Goal: Task Accomplishment & Management: Manage account settings

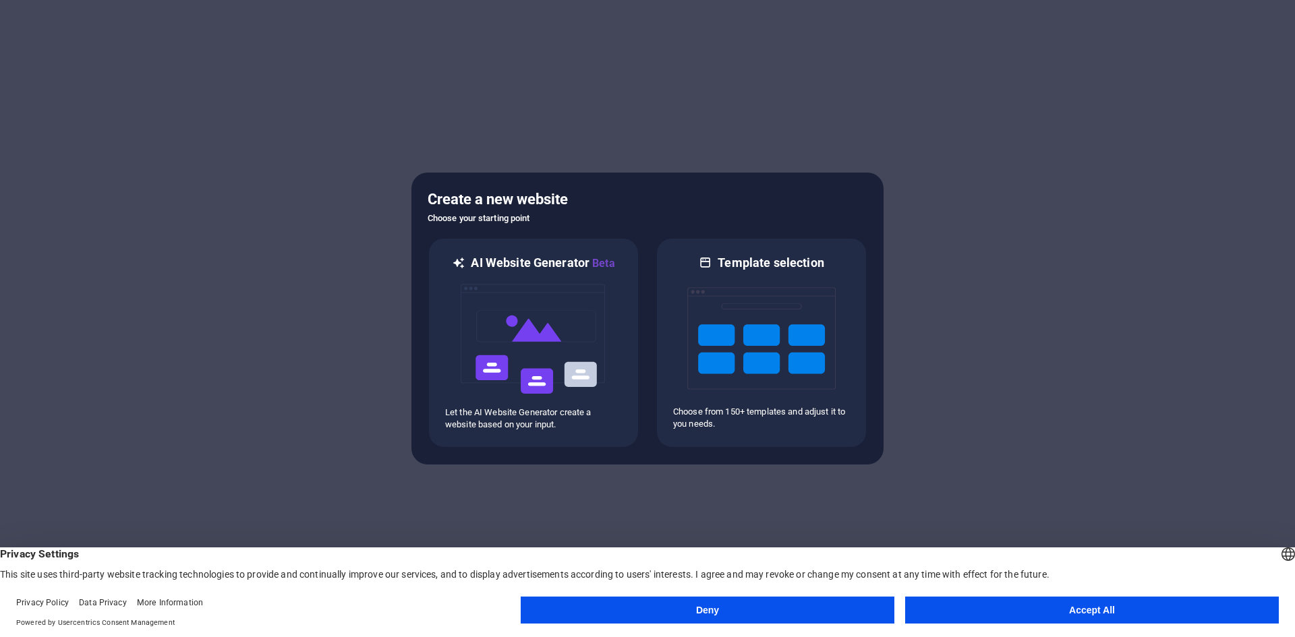
click at [1038, 615] on button "Accept All" at bounding box center [1092, 610] width 374 height 27
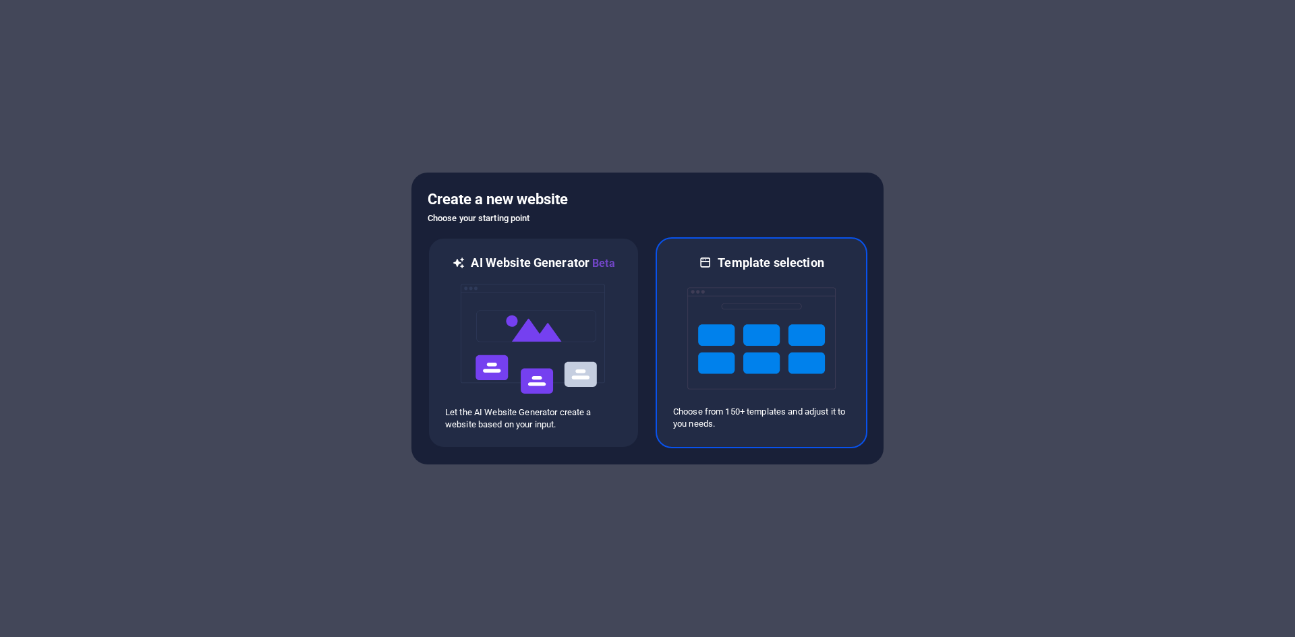
click at [705, 350] on img at bounding box center [761, 338] width 148 height 135
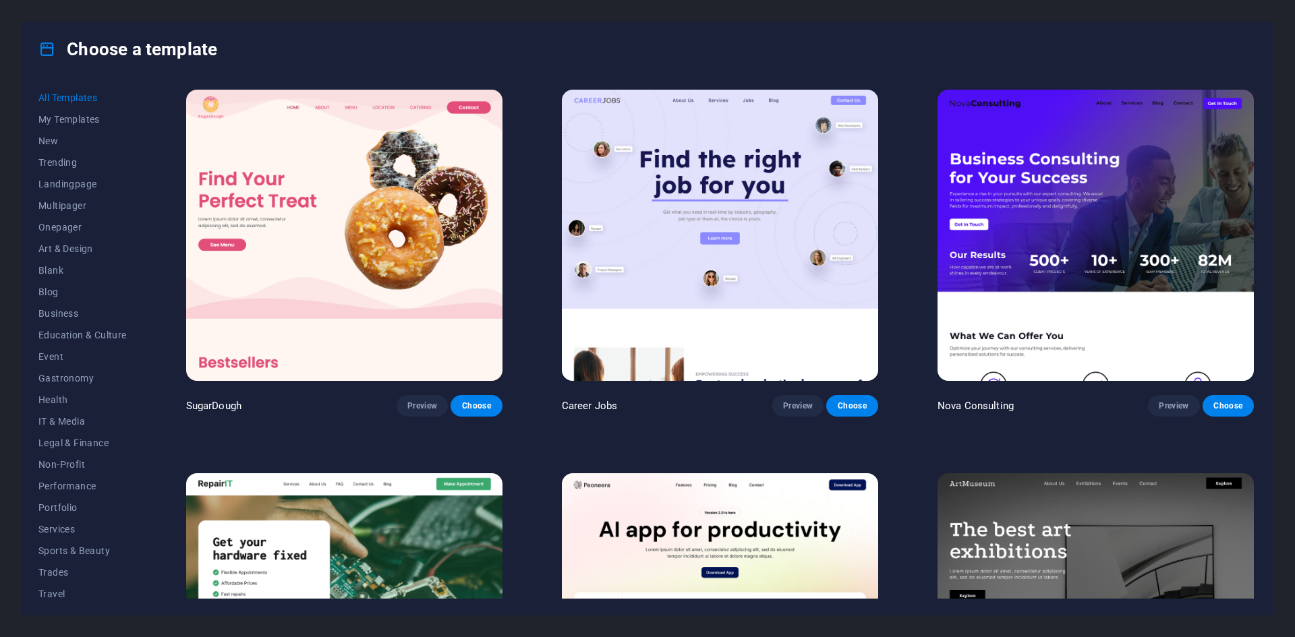
click at [1083, 229] on img at bounding box center [1096, 235] width 316 height 291
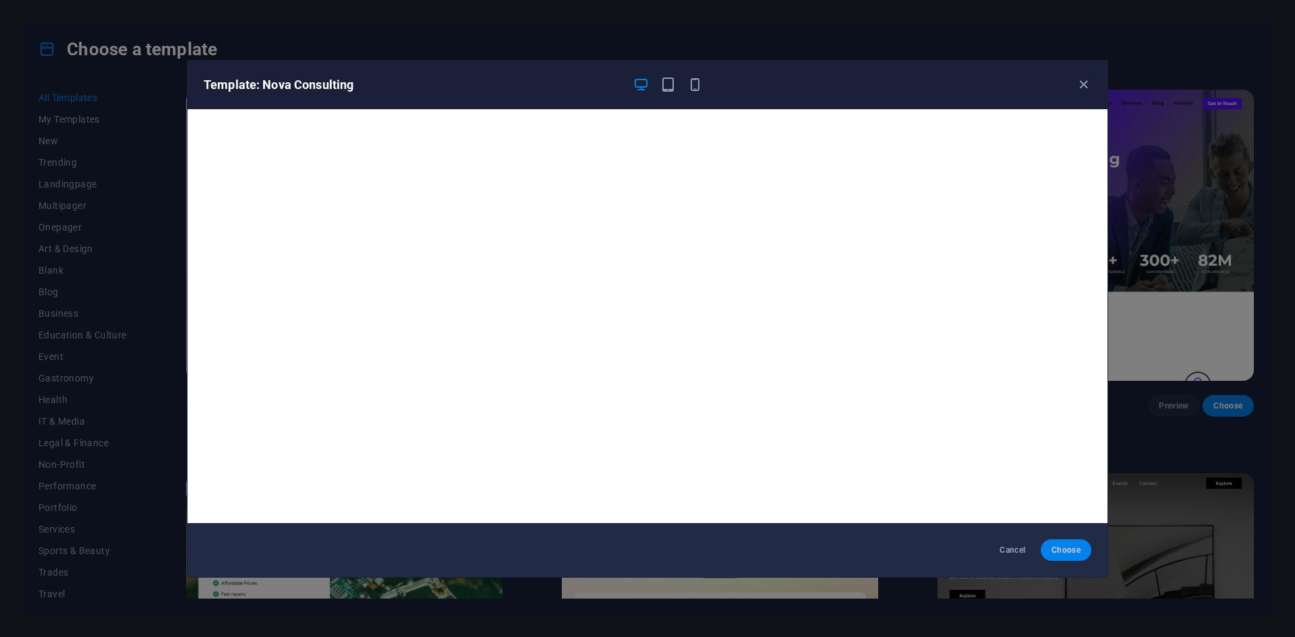
click at [1061, 551] on span "Choose" at bounding box center [1066, 550] width 29 height 11
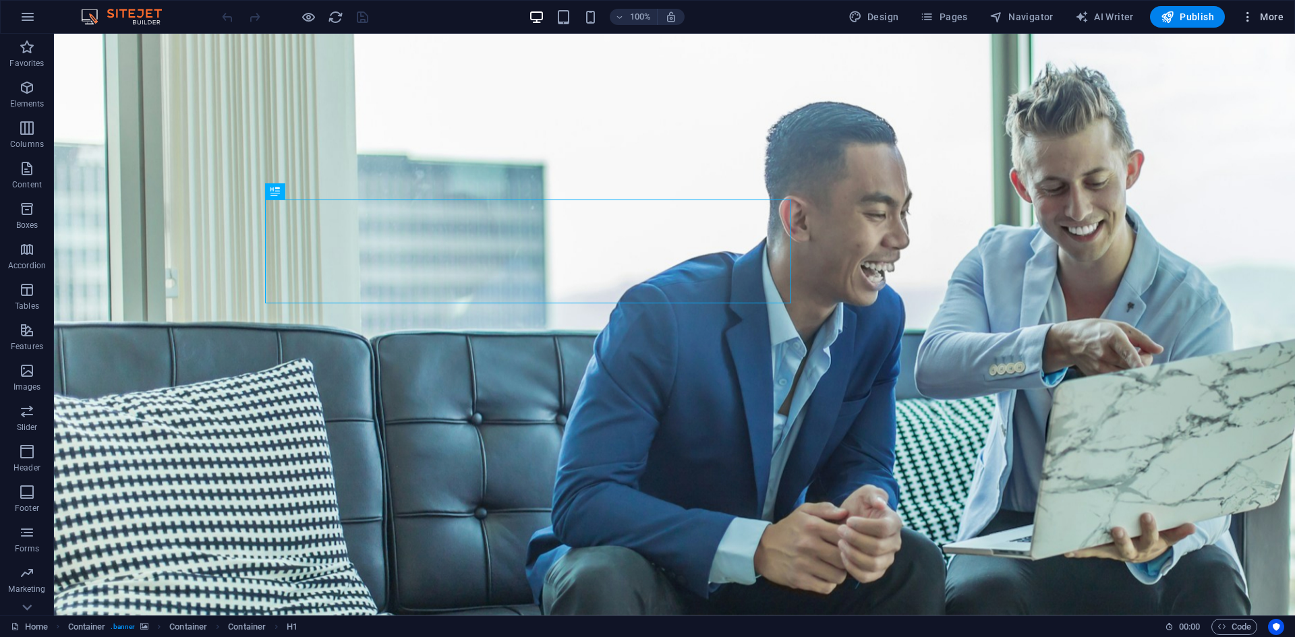
click at [1263, 15] on span "More" at bounding box center [1262, 16] width 42 height 13
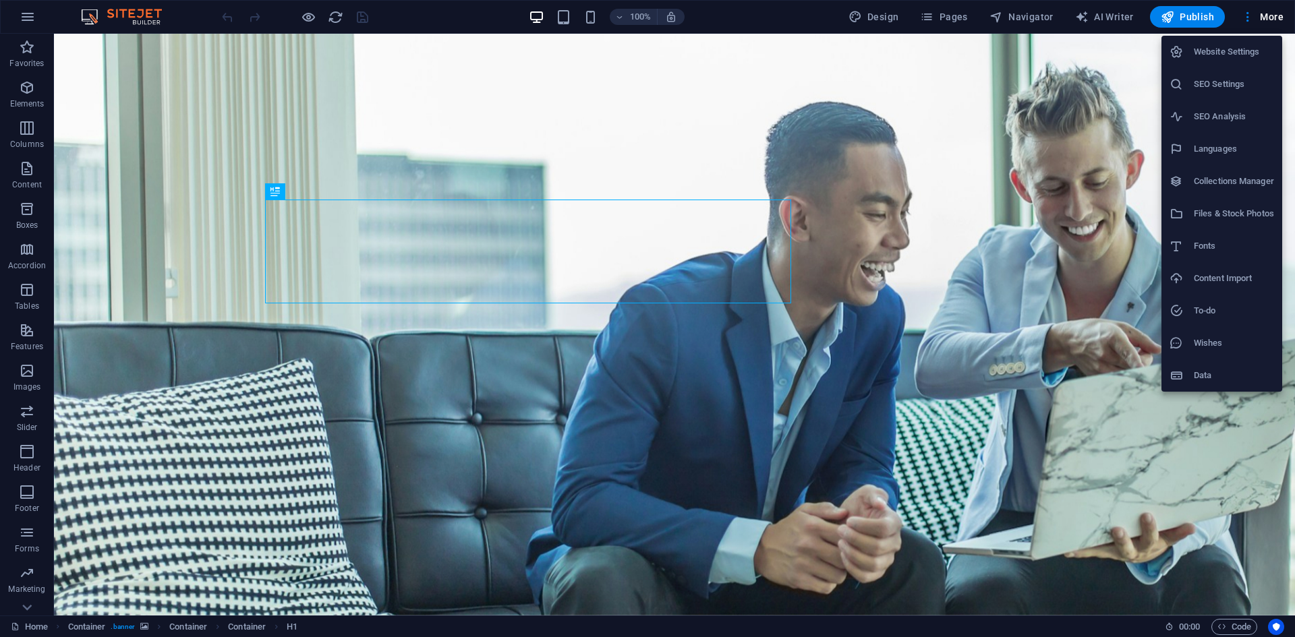
click at [26, 13] on div at bounding box center [647, 318] width 1295 height 637
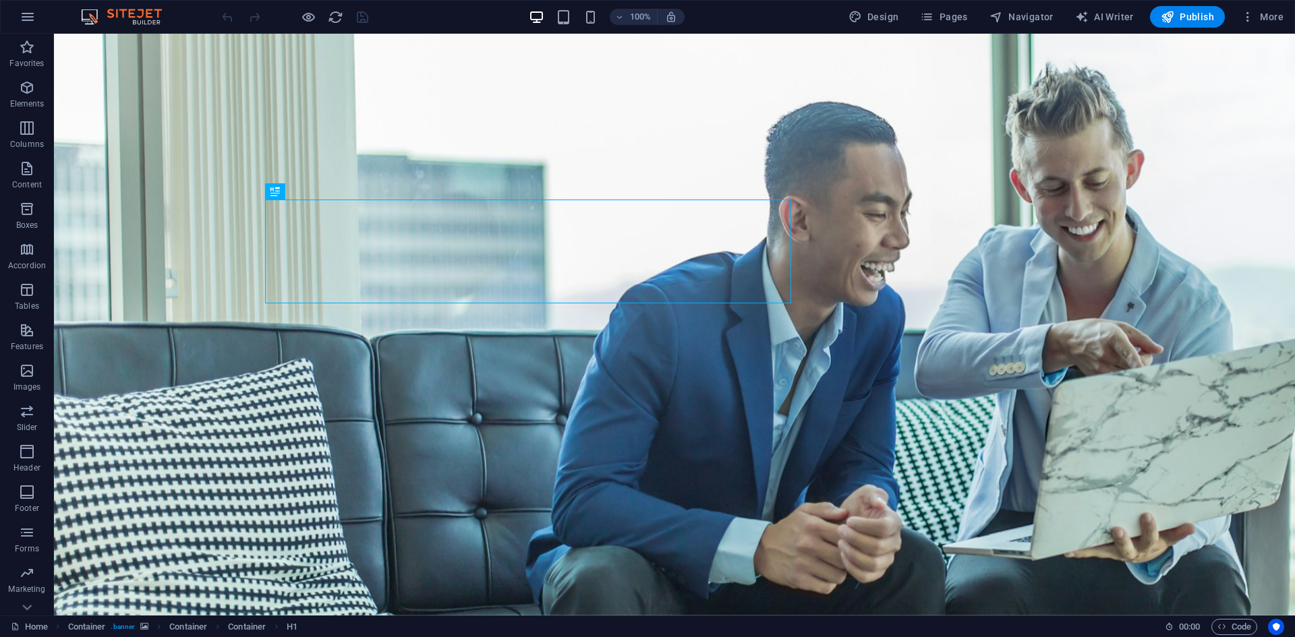
click at [28, 18] on icon "button" at bounding box center [28, 17] width 16 height 16
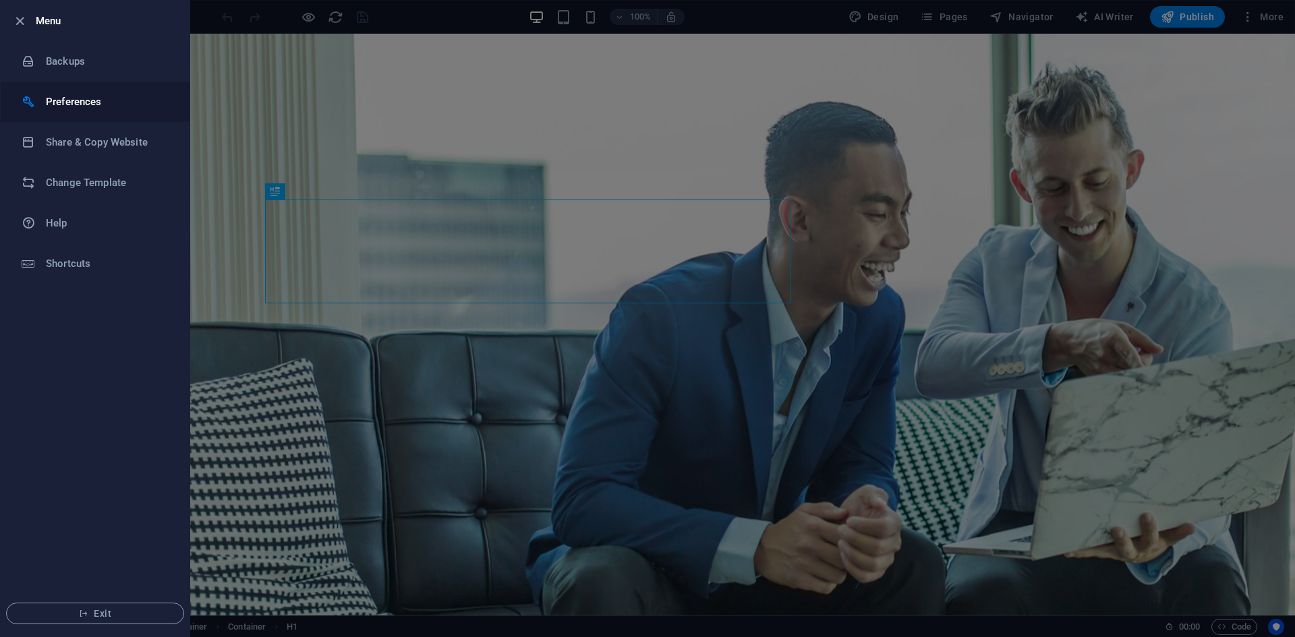
click at [101, 109] on h6 "Preferences" at bounding box center [108, 102] width 125 height 16
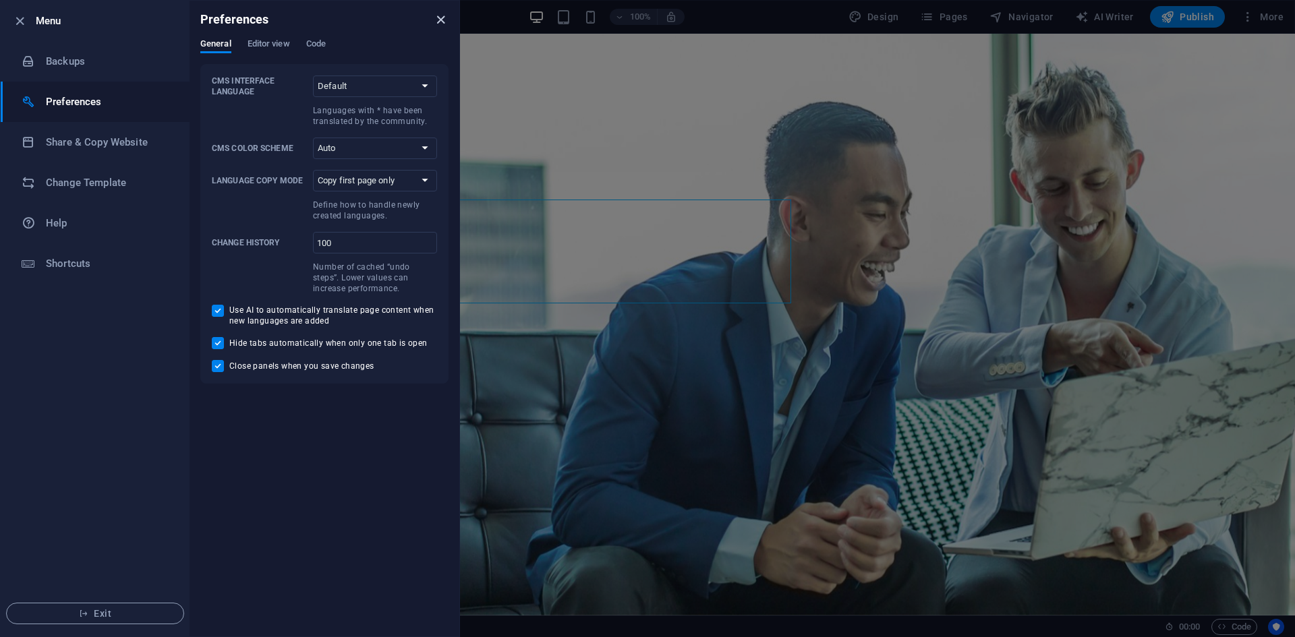
click at [444, 18] on icon "close" at bounding box center [441, 20] width 16 height 16
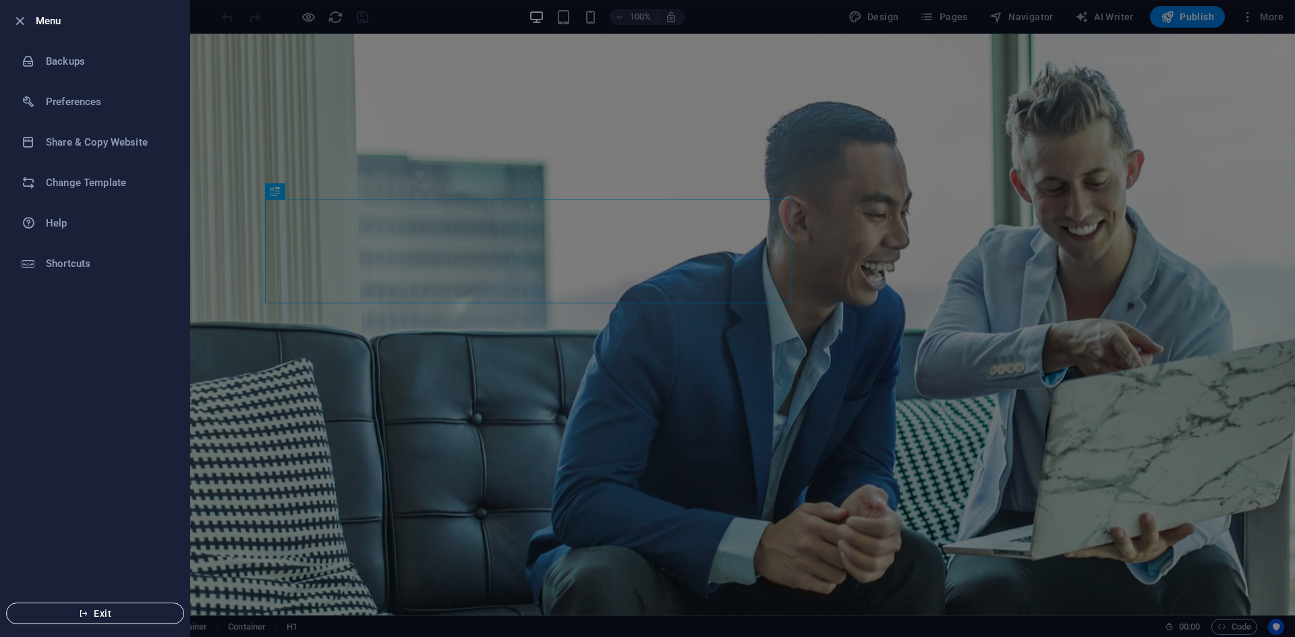
click at [94, 606] on button "Exit" at bounding box center [95, 614] width 178 height 22
